Goal: Communication & Community: Answer question/provide support

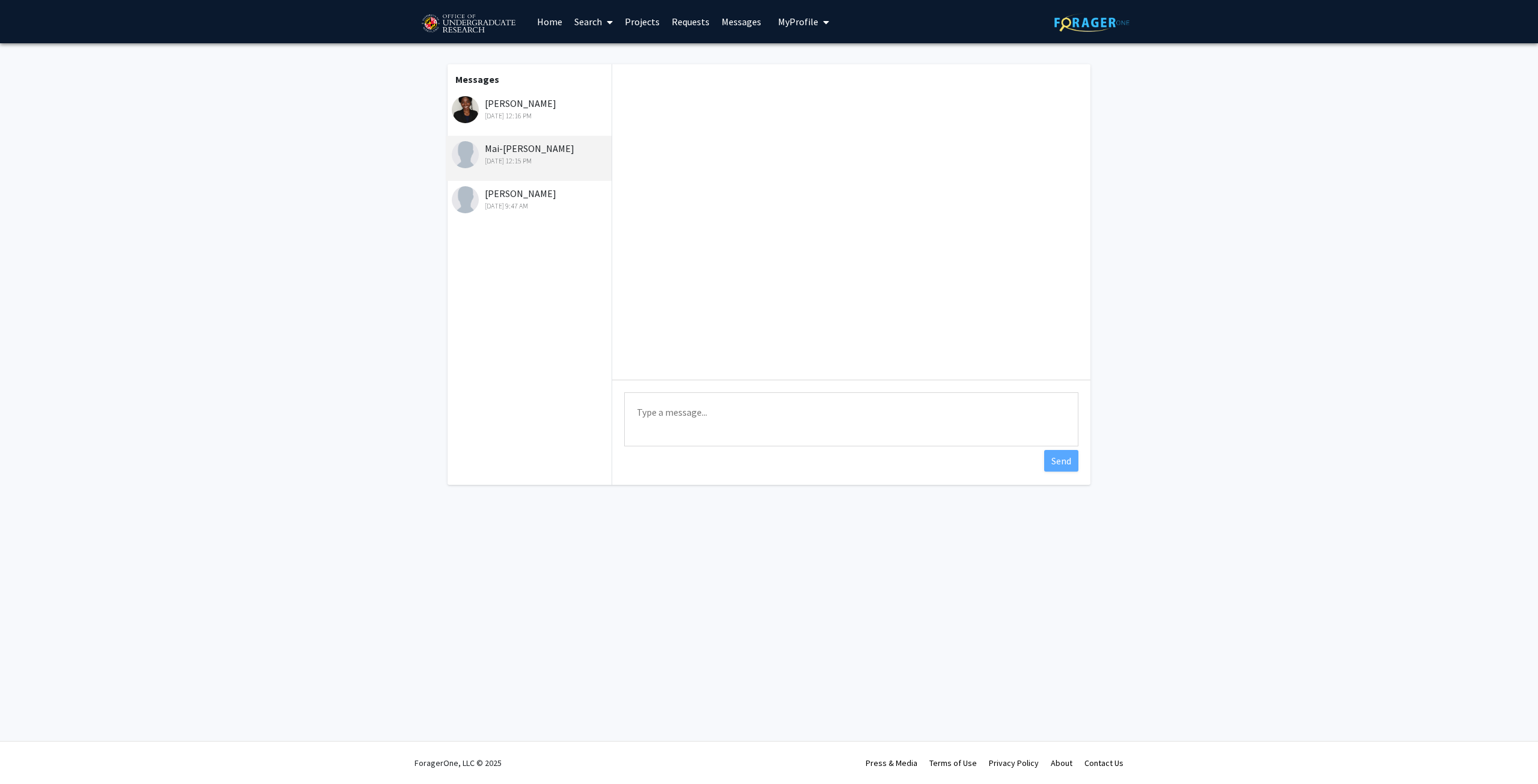
scroll to position [252, 0]
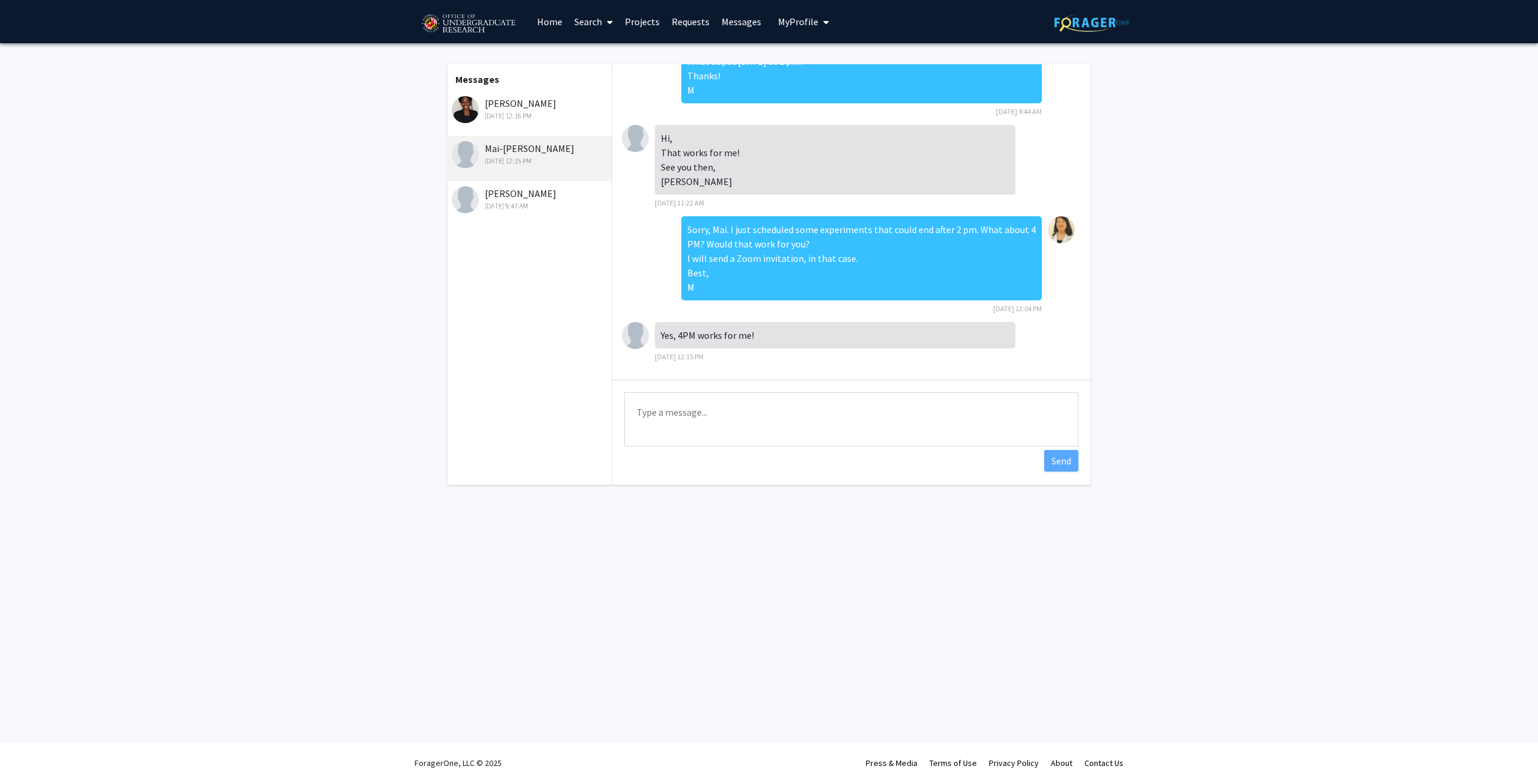
click at [533, 161] on div "[DATE] 12:15 PM" at bounding box center [530, 161] width 157 height 11
click at [694, 414] on textarea "Type a message" at bounding box center [851, 419] width 454 height 54
paste textarea "[URL][DOMAIN_NAME]"
click at [764, 414] on textarea "Link sent to your email! [URL][DOMAIN_NAME]" at bounding box center [851, 419] width 454 height 54
type textarea "Link sent to your email! Also here [URL][DOMAIN_NAME]"
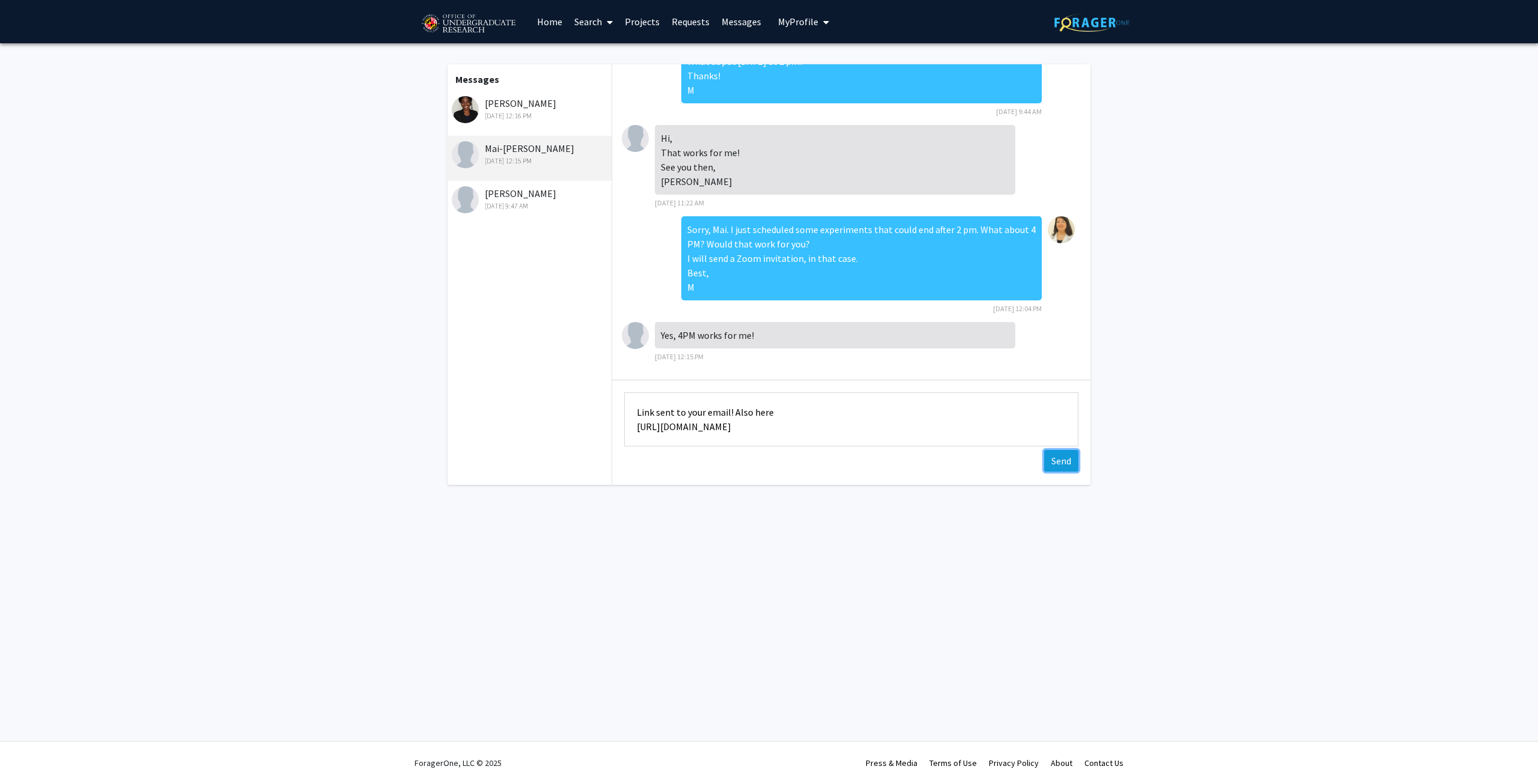
click at [1054, 456] on button "Send" at bounding box center [1062, 461] width 34 height 22
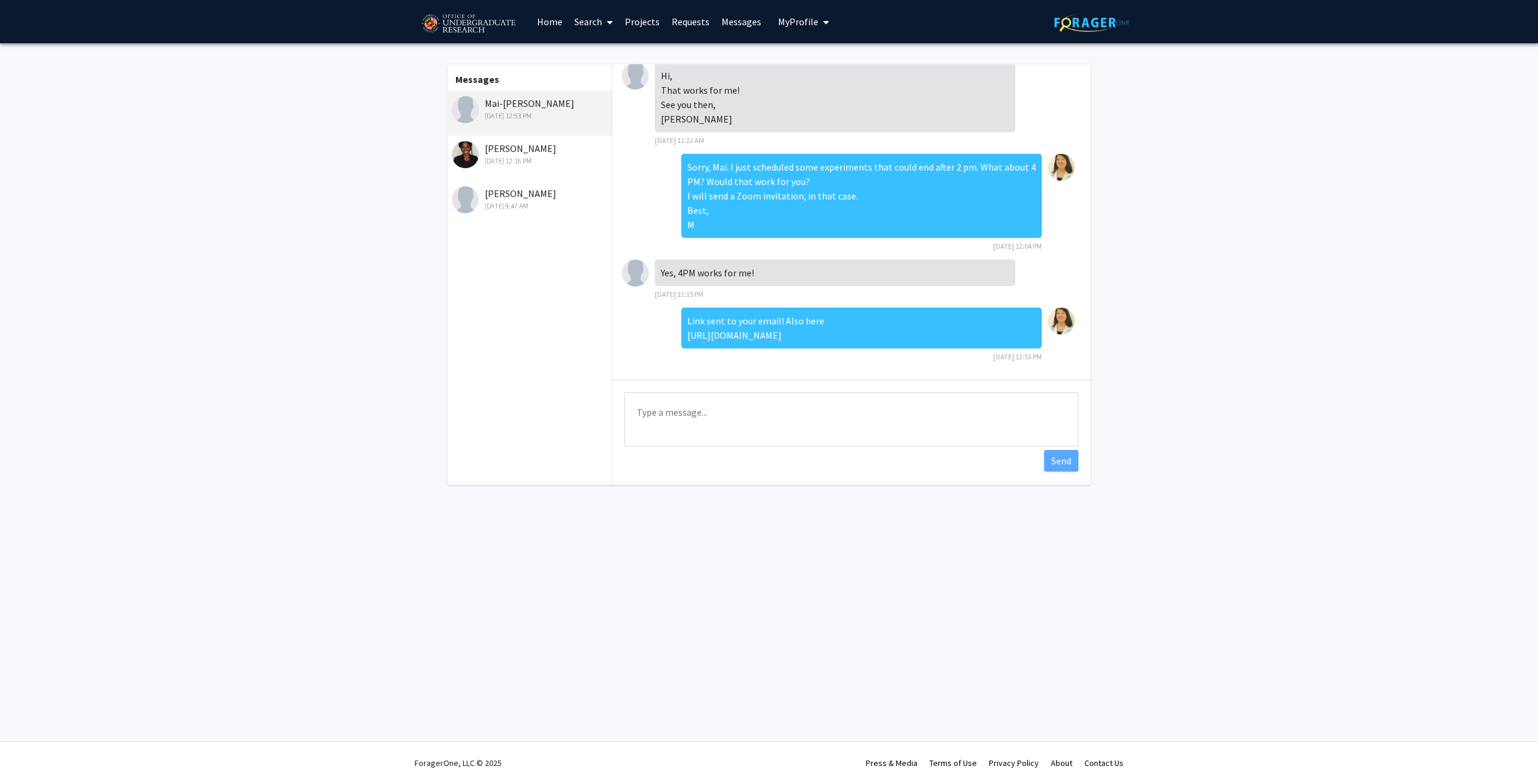
click at [536, 168] on div "[PERSON_NAME] [DATE] 12:16 PM" at bounding box center [528, 158] width 166 height 45
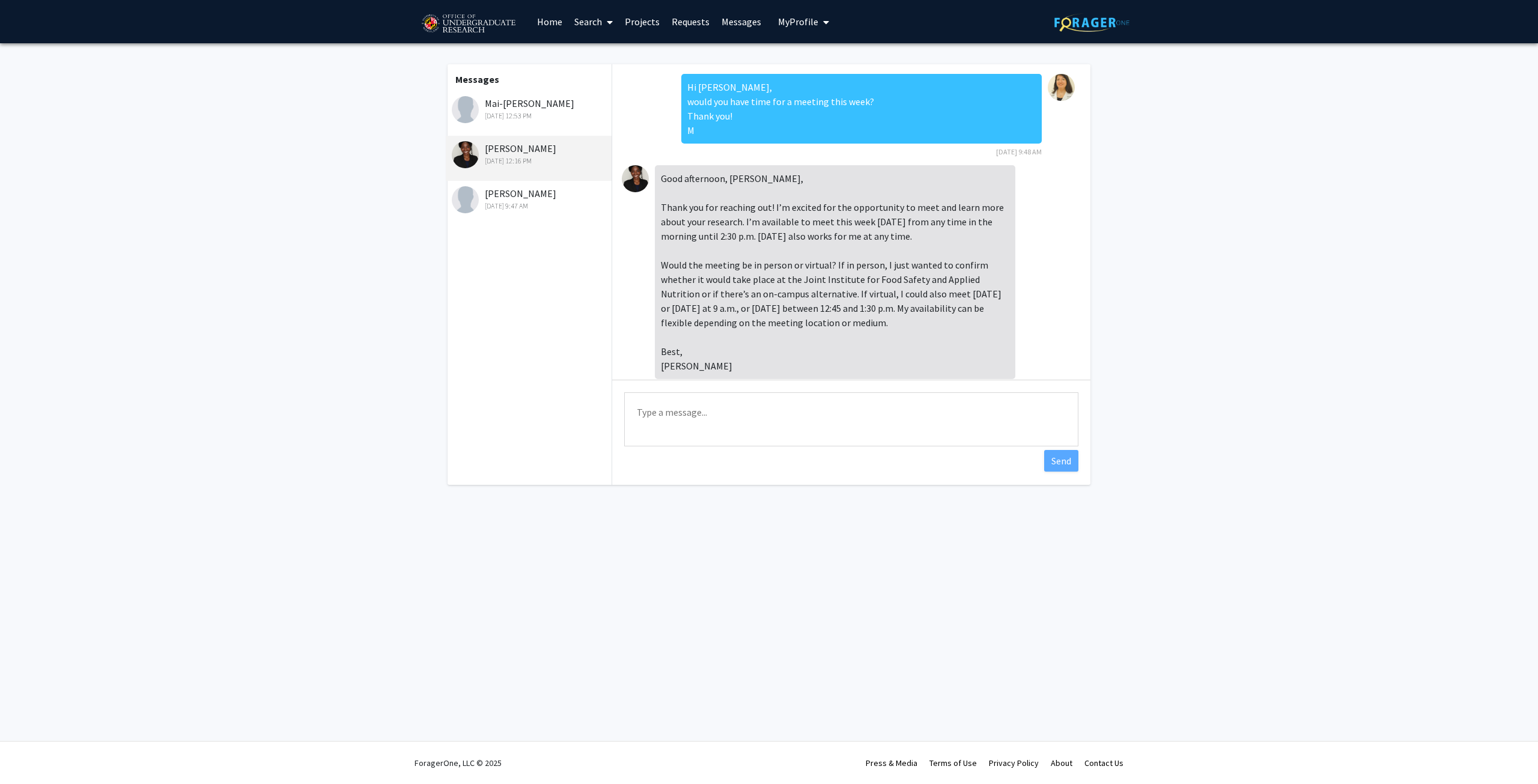
scroll to position [31, 0]
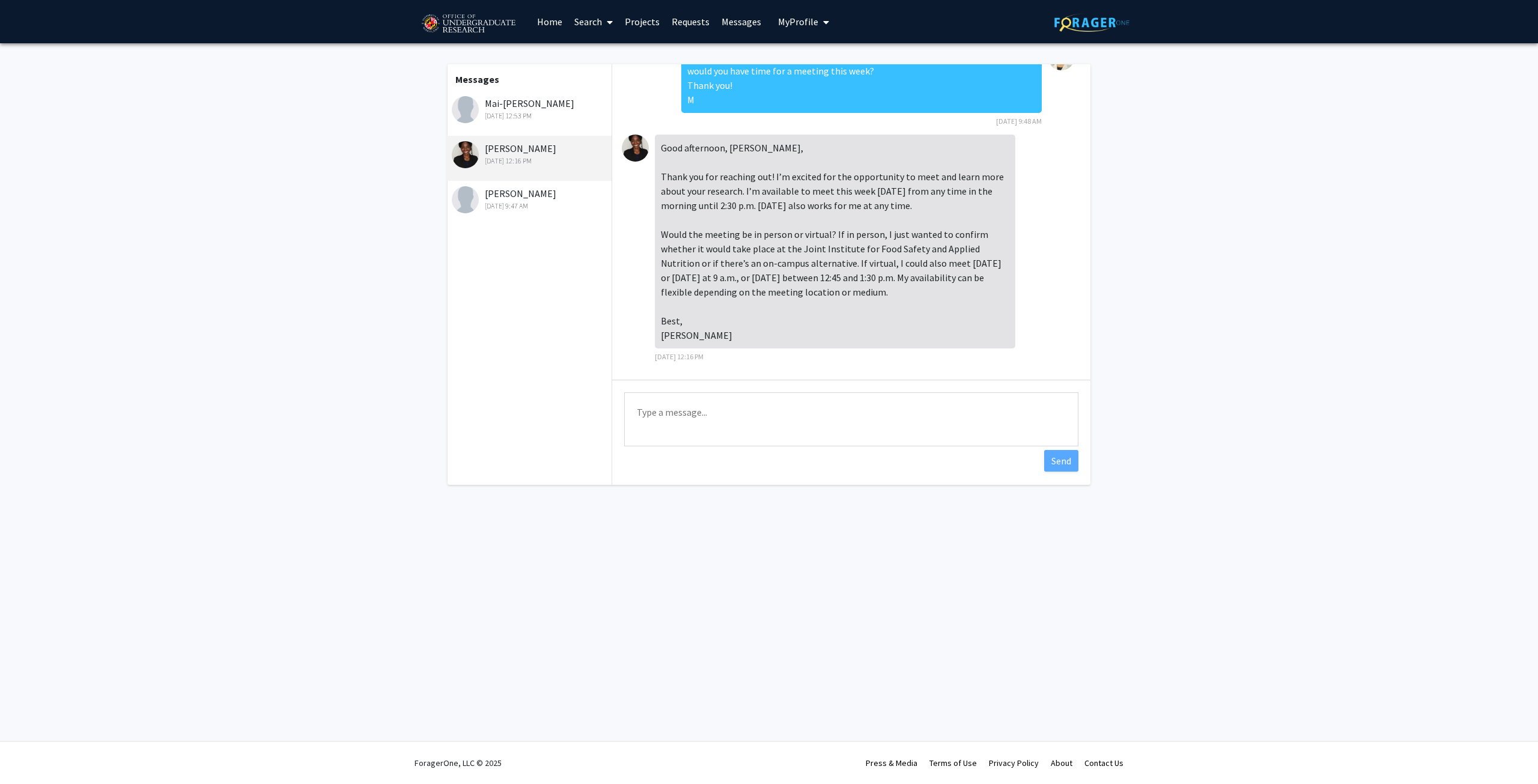
click at [744, 421] on textarea "Type a message" at bounding box center [851, 419] width 454 height 54
type textarea "Hi [PERSON_NAME], I think a zoom meeting is fine to start. What about [DATE] at…"
click at [1062, 460] on button "Send" at bounding box center [1062, 461] width 34 height 22
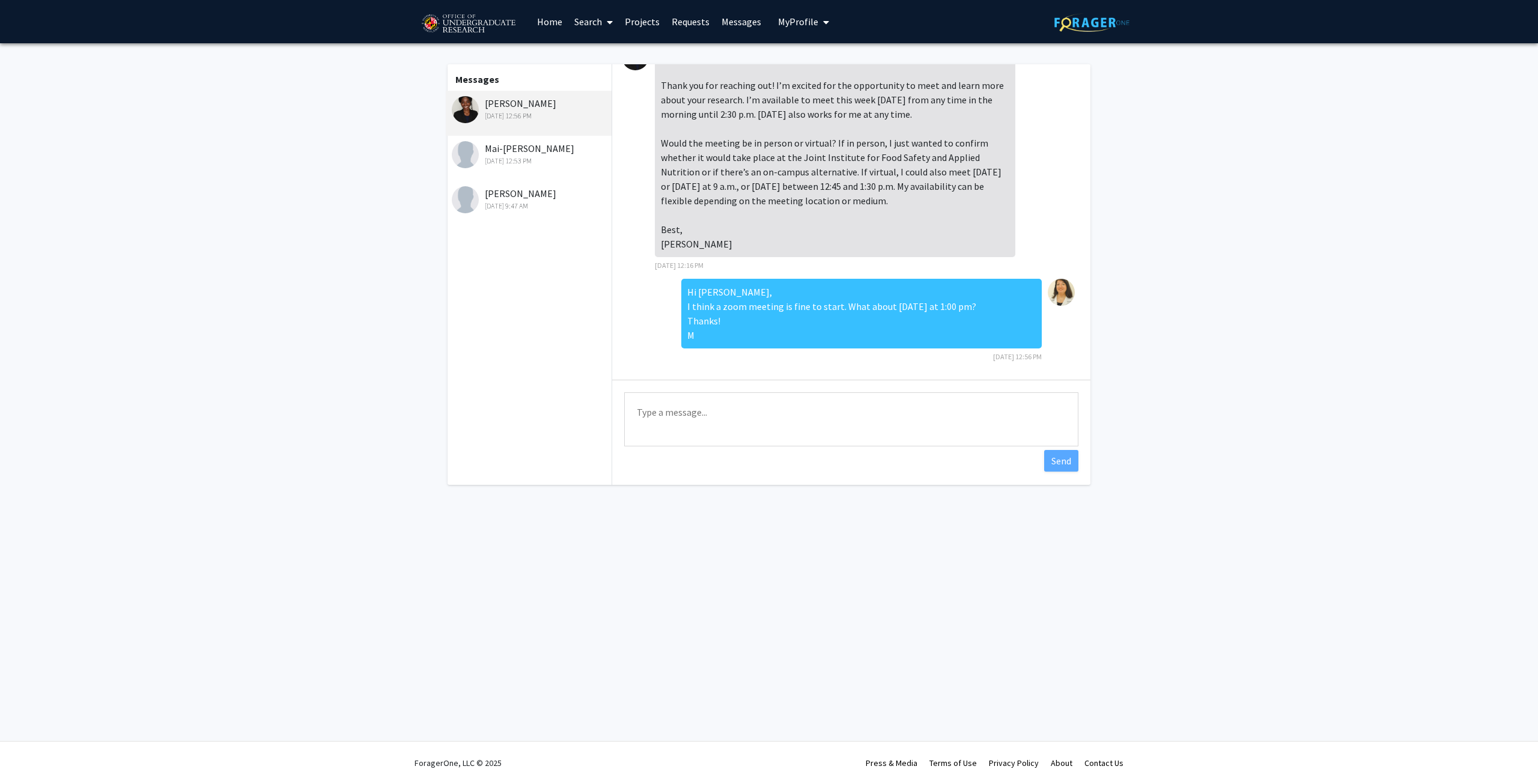
click at [509, 205] on div "[DATE] 9:47 AM" at bounding box center [530, 206] width 157 height 11
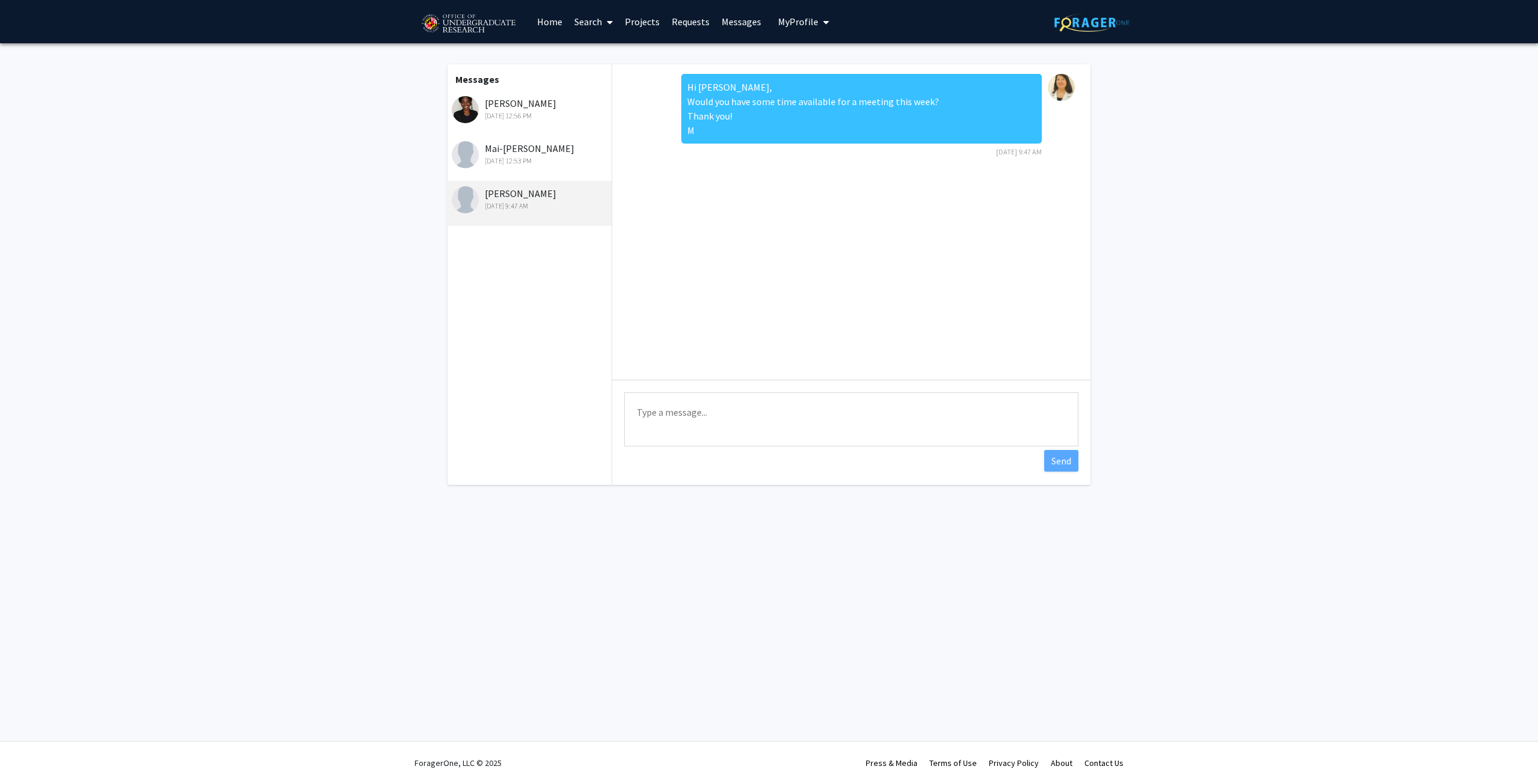
click at [510, 157] on div "[DATE] 12:53 PM" at bounding box center [530, 161] width 157 height 11
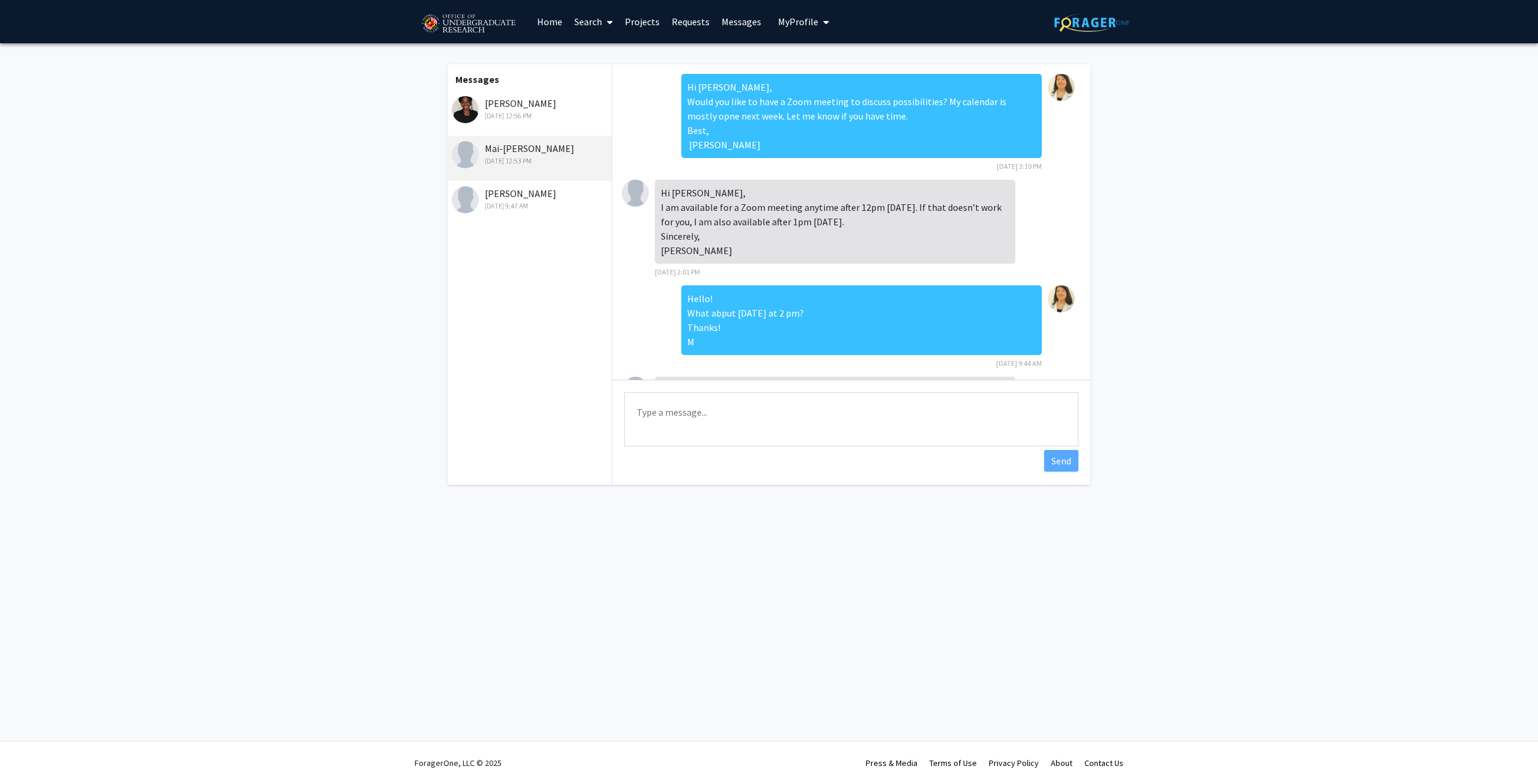
scroll to position [314, 0]
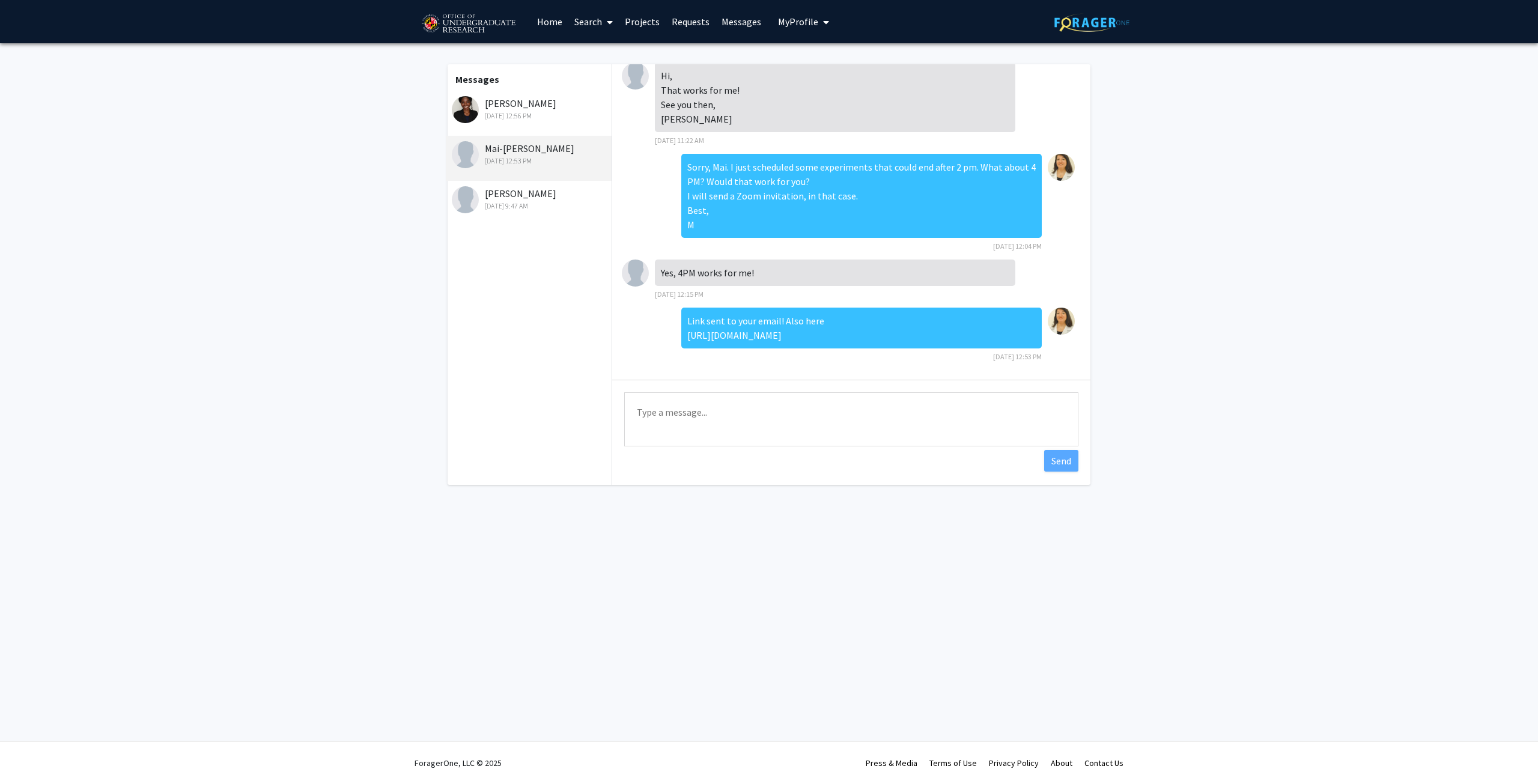
click at [510, 115] on div "[DATE] 12:56 PM" at bounding box center [530, 116] width 157 height 11
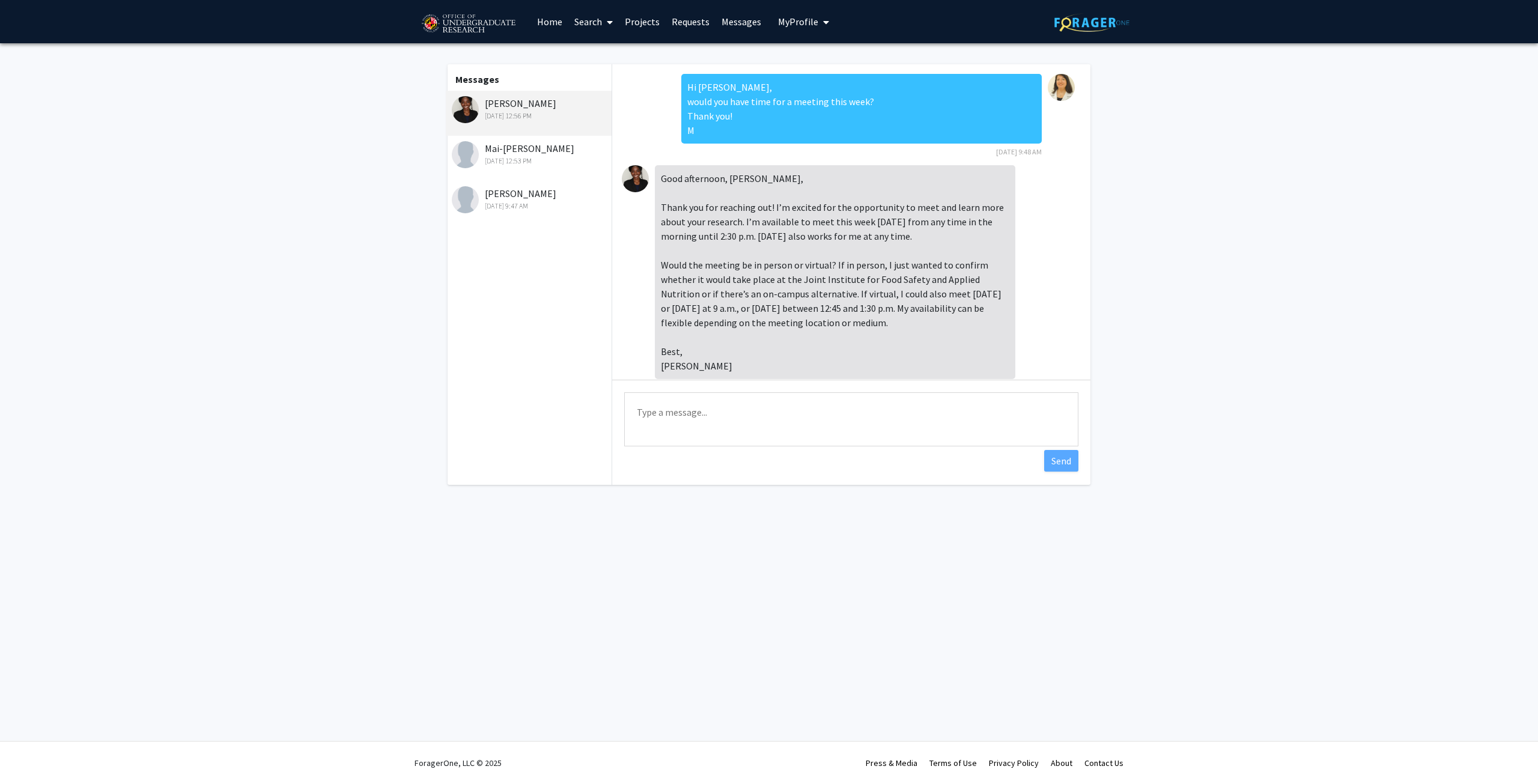
scroll to position [122, 0]
